Goal: Register for event/course: Register for event/course

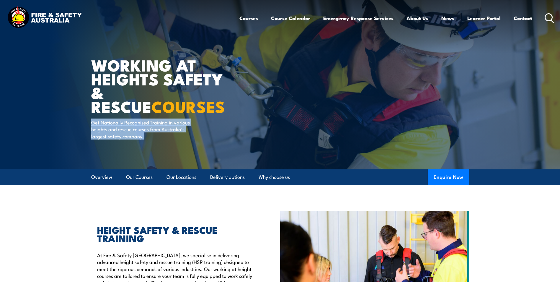
drag, startPoint x: 315, startPoint y: 135, endPoint x: 317, endPoint y: 103, distance: 31.4
click at [317, 103] on article "WORKING AT HEIGHTS SAFETY & RESCUE COURSES Get Nationally Recognised Training i…" at bounding box center [280, 84] width 378 height 169
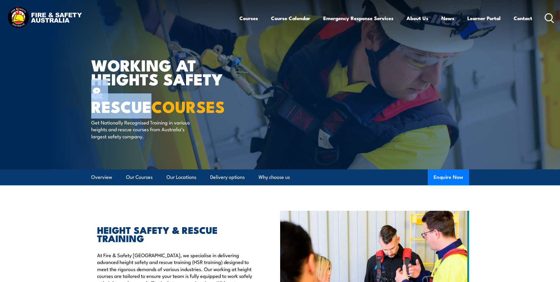
drag, startPoint x: 298, startPoint y: 82, endPoint x: 293, endPoint y: 98, distance: 17.7
click at [293, 98] on article "WORKING AT HEIGHTS SAFETY & RESCUE COURSES Get Nationally Recognised Training i…" at bounding box center [280, 84] width 378 height 169
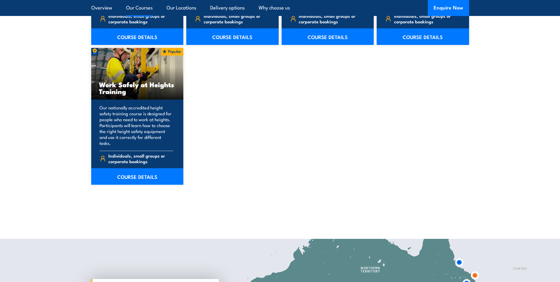
scroll to position [768, 0]
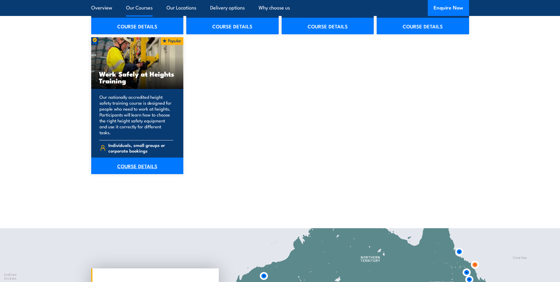
click at [135, 160] on link "COURSE DETAILS" at bounding box center [137, 165] width 92 height 17
